Goal: Task Accomplishment & Management: Contribute content

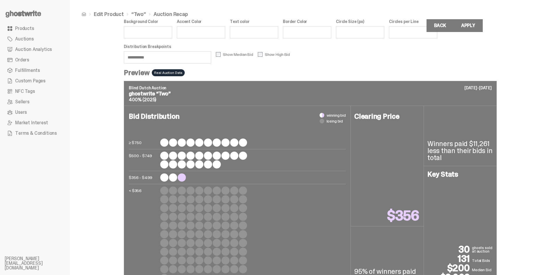
click at [39, 14] on use at bounding box center [24, 13] width 36 height 7
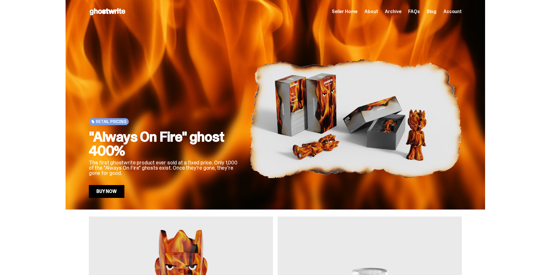
click at [346, 13] on span "Seller Home" at bounding box center [345, 11] width 26 height 5
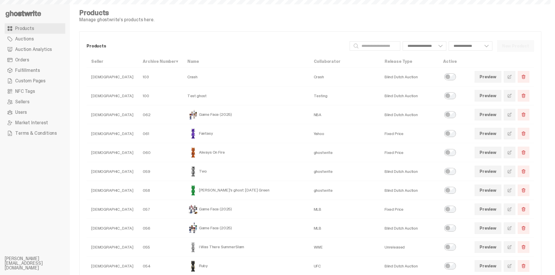
select select
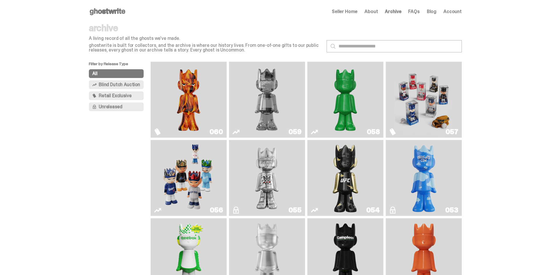
click at [341, 101] on img "Schrödinger's ghost: Sunday Green" at bounding box center [345, 99] width 57 height 71
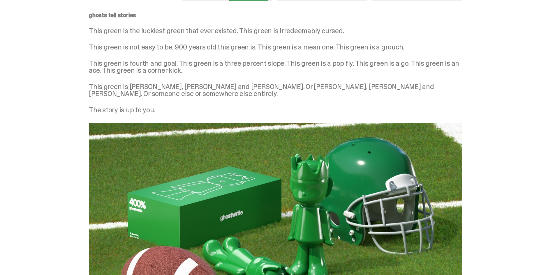
scroll to position [625, 0]
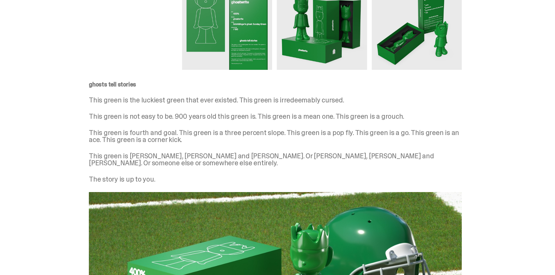
click at [256, 43] on img at bounding box center [227, 25] width 90 height 90
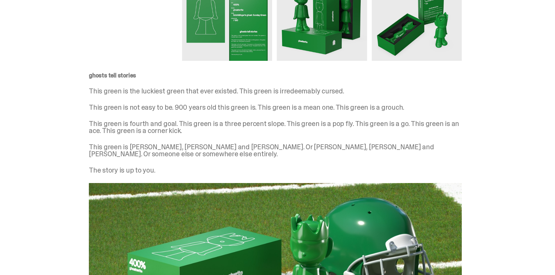
scroll to position [641, 0]
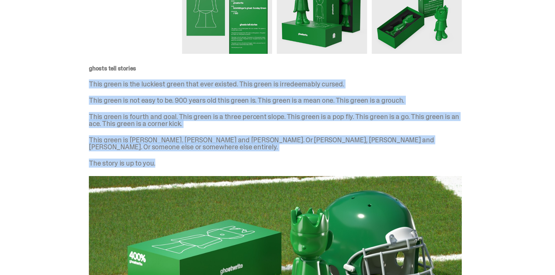
drag, startPoint x: 170, startPoint y: 156, endPoint x: 89, endPoint y: 84, distance: 108.3
click at [89, 84] on div "ghosts tell stories This green is the luckiest green that ever existed. This gr…" at bounding box center [275, 226] width 551 height 344
copy div "This green is the luckiest green that ever existed. This green is irredeemably …"
click at [317, 102] on p "This green is not easy to be. 900 years old this green is. This green is a mean…" at bounding box center [275, 100] width 373 height 7
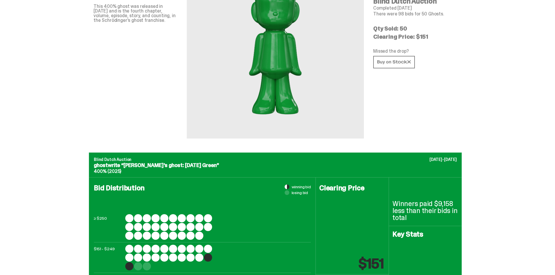
scroll to position [0, 0]
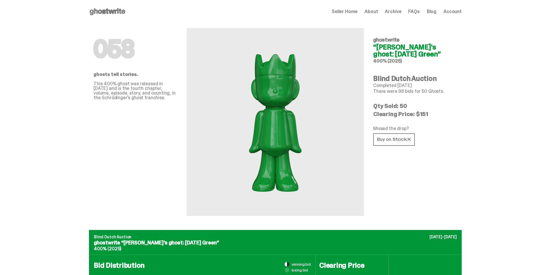
click at [357, 10] on span "Seller Home" at bounding box center [345, 11] width 26 height 5
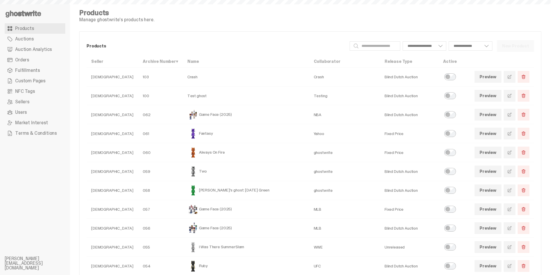
select select
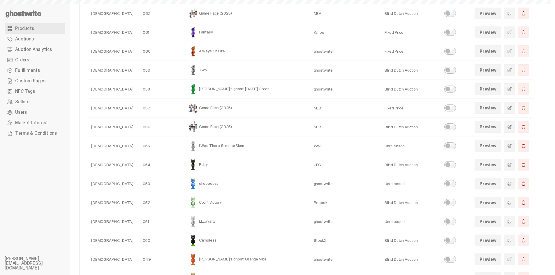
scroll to position [146, 0]
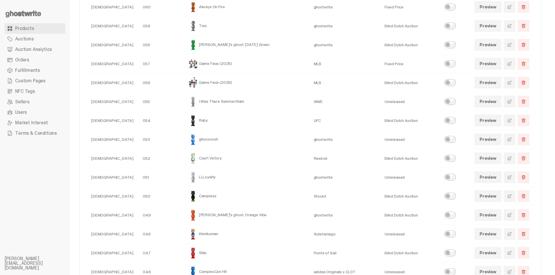
click at [512, 47] on span at bounding box center [509, 45] width 5 height 5
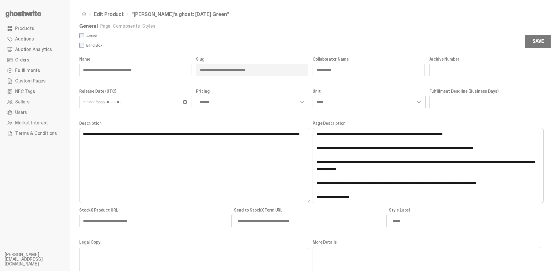
click at [103, 27] on link "Page" at bounding box center [105, 26] width 10 height 6
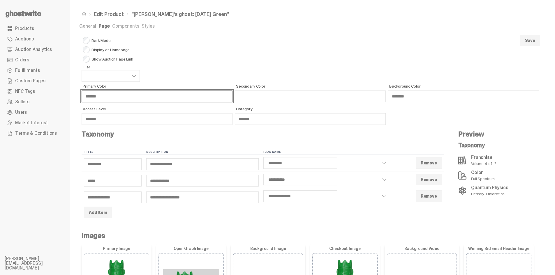
click at [102, 94] on input "*******" at bounding box center [157, 97] width 151 height 12
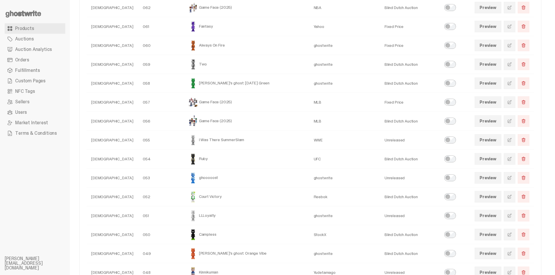
scroll to position [117, 0]
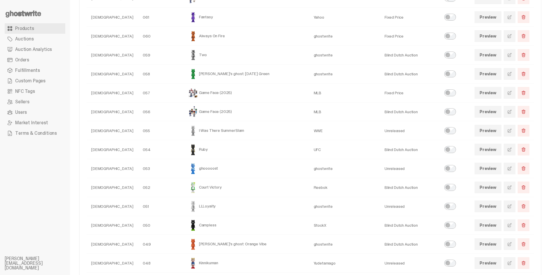
click at [512, 76] on span at bounding box center [509, 74] width 5 height 5
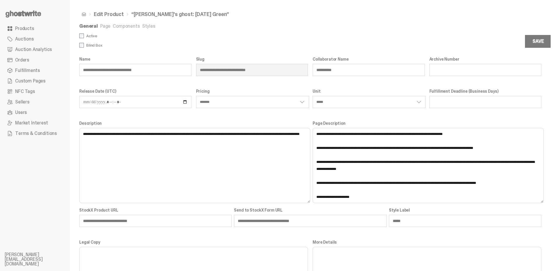
click at [21, 30] on span "Products" at bounding box center [24, 28] width 19 height 5
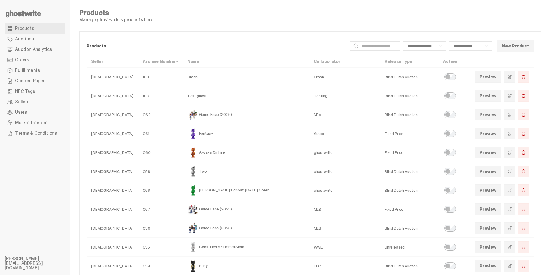
click at [26, 14] on use at bounding box center [24, 13] width 36 height 7
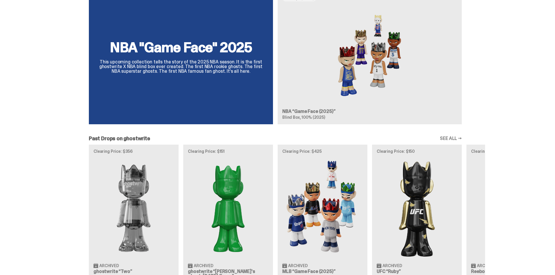
scroll to position [466, 0]
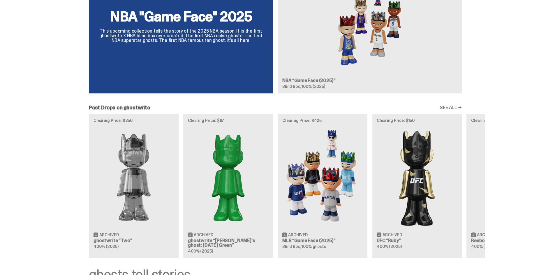
click at [235, 150] on div "Clearing Price: $356 Archived ghostwrite “Two” 400% (2025) Clearing Price: $151…" at bounding box center [276, 186] width 420 height 145
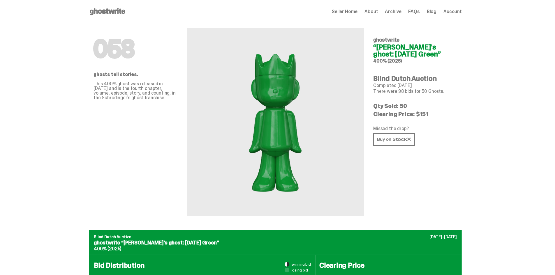
click at [347, 11] on span "Seller Home" at bounding box center [345, 11] width 26 height 5
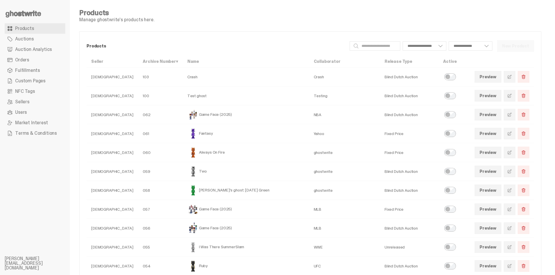
click at [512, 191] on span at bounding box center [509, 190] width 5 height 5
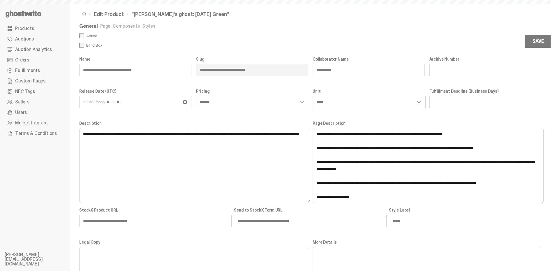
click at [114, 27] on link "Components" at bounding box center [126, 26] width 27 height 6
select select "*******"
select select "*****"
click at [126, 23] on link "Components" at bounding box center [126, 26] width 27 height 6
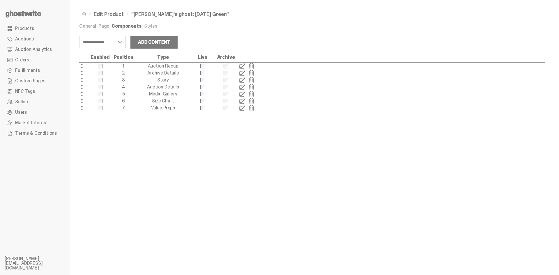
click at [240, 66] on span at bounding box center [242, 66] width 7 height 7
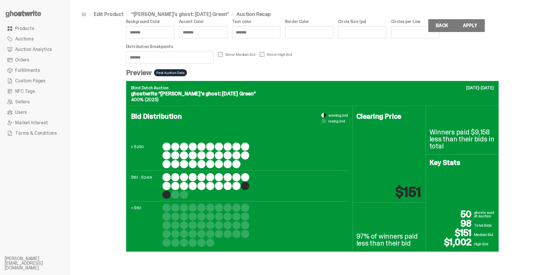
drag, startPoint x: 170, startPoint y: 57, endPoint x: 118, endPoint y: 57, distance: 52.2
click at [118, 57] on div "Edit Product “Schrödinger's ghost: Sunday Green” Auction Recap Background Color…" at bounding box center [312, 137] width 485 height 275
click at [121, 71] on div "Edit Product “Schrödinger's ghost: Sunday Green” Auction Recap Background Color…" at bounding box center [312, 137] width 485 height 275
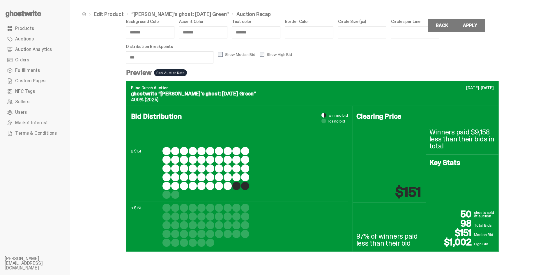
click at [141, 62] on input "***" at bounding box center [169, 57] width 87 height 12
click at [83, 141] on div "Edit Product “Schrödinger's ghost: Sunday Green” Auction Recap Background Color…" at bounding box center [312, 137] width 485 height 275
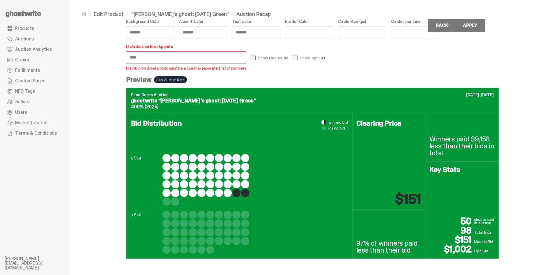
click at [157, 53] on input "****" at bounding box center [186, 57] width 121 height 12
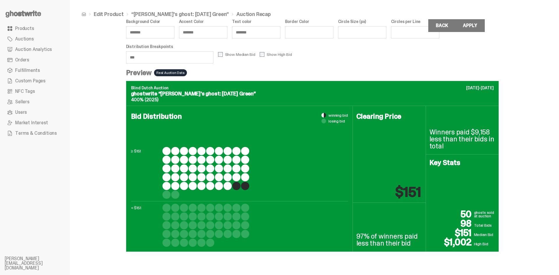
type input "***"
click at [101, 162] on div "Edit Product “Schrödinger's ghost: Sunday Green” Auction Recap Background Color…" at bounding box center [312, 137] width 485 height 275
click at [432, 26] on link "Back" at bounding box center [442, 25] width 27 height 13
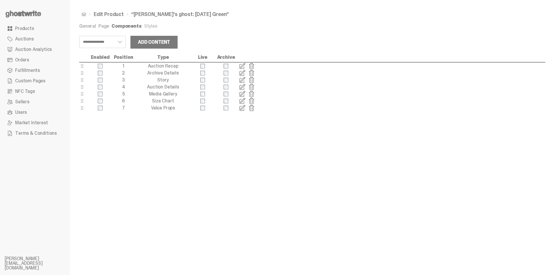
click at [11, 14] on use at bounding box center [24, 13] width 36 height 7
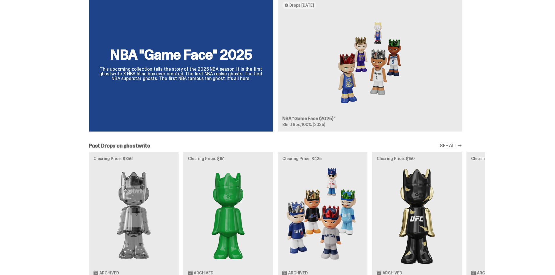
scroll to position [524, 0]
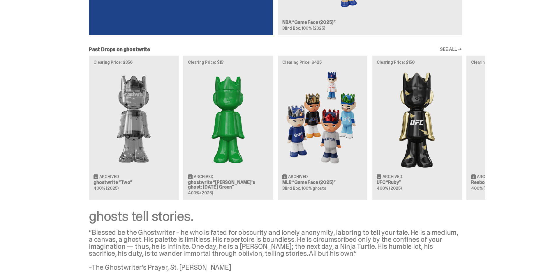
click at [228, 132] on div "Clearing Price: $356 Archived ghostwrite “Two” 400% (2025) Clearing Price: $151…" at bounding box center [276, 128] width 420 height 145
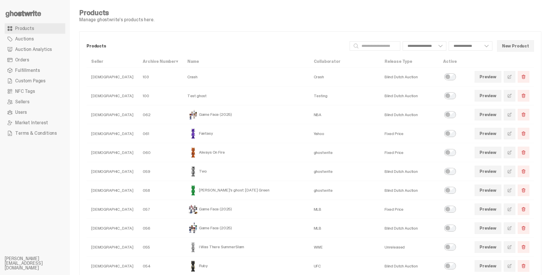
click at [215, 39] on div "**********" at bounding box center [311, 46] width 448 height 15
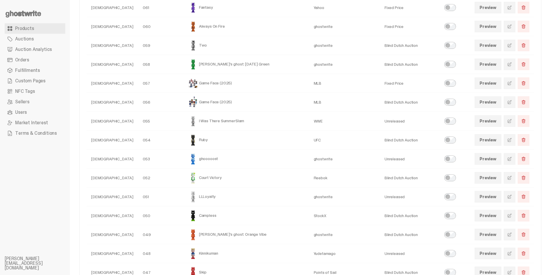
scroll to position [117, 0]
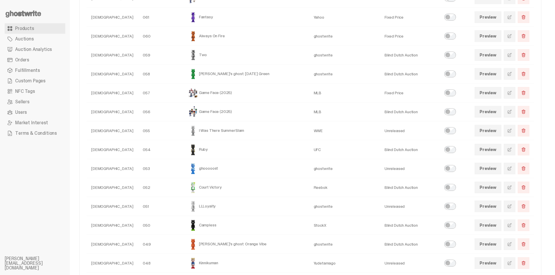
click at [493, 92] on link "Preview" at bounding box center [488, 93] width 27 height 12
click at [512, 94] on span at bounding box center [509, 93] width 5 height 5
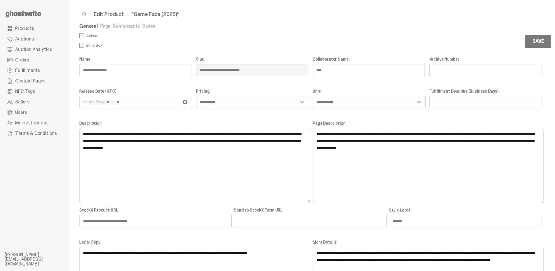
click at [147, 27] on link "Styles" at bounding box center [148, 26] width 13 height 6
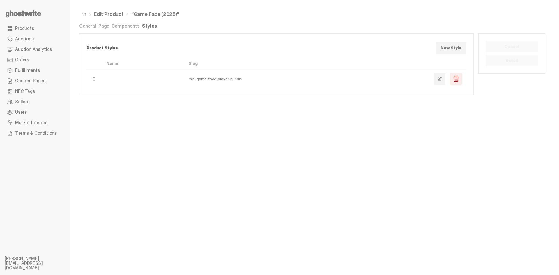
click at [434, 79] on td at bounding box center [447, 79] width 37 height 19
click at [441, 79] on span at bounding box center [440, 79] width 5 height 5
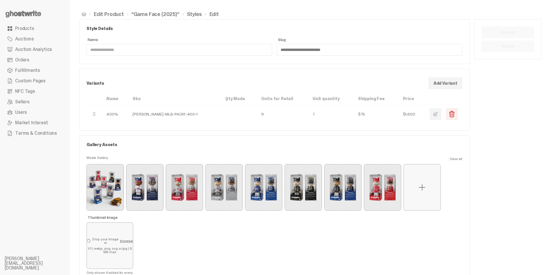
click at [22, 29] on span "Products" at bounding box center [24, 28] width 19 height 5
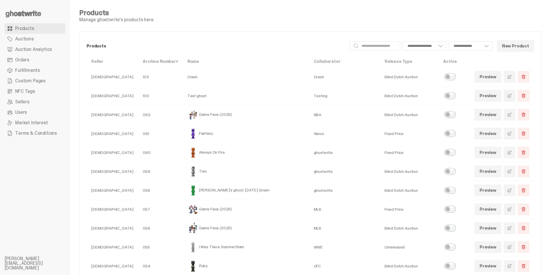
click at [518, 45] on button "New Product" at bounding box center [515, 46] width 37 height 12
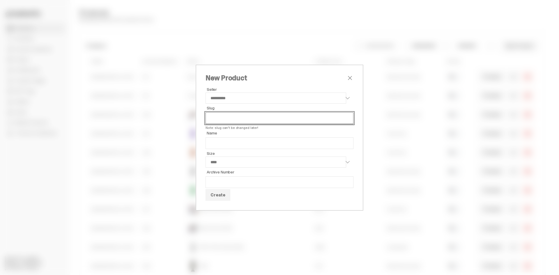
click at [245, 114] on input "Slug" at bounding box center [280, 118] width 148 height 12
click at [264, 115] on input "***" at bounding box center [280, 118] width 148 height 12
click at [262, 118] on input "***" at bounding box center [280, 118] width 148 height 12
type input "**********"
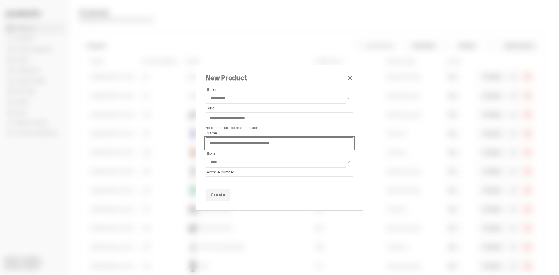
type input "**********"
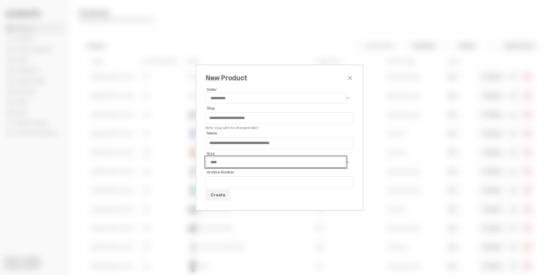
select select "****"
click at [220, 196] on button "Create" at bounding box center [218, 196] width 25 height 12
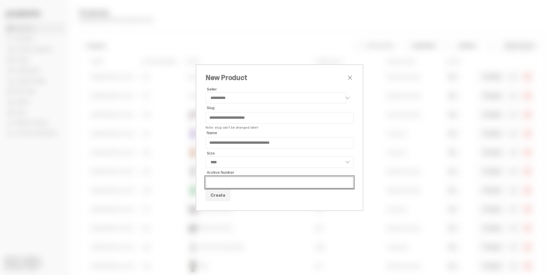
click at [231, 183] on input "Archive Number" at bounding box center [280, 183] width 148 height 12
click at [301, 179] on input "Archive Number" at bounding box center [280, 183] width 148 height 12
click at [349, 80] on span "close" at bounding box center [350, 77] width 7 height 7
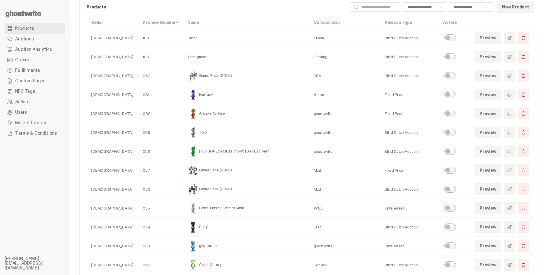
scroll to position [58, 0]
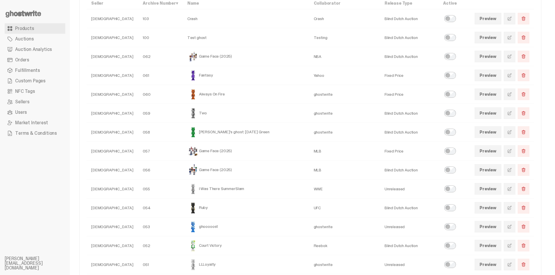
click at [498, 153] on link "Preview" at bounding box center [488, 151] width 27 height 12
click at [495, 156] on link "Preview" at bounding box center [488, 151] width 27 height 12
select select
